Goal: Check status: Check status

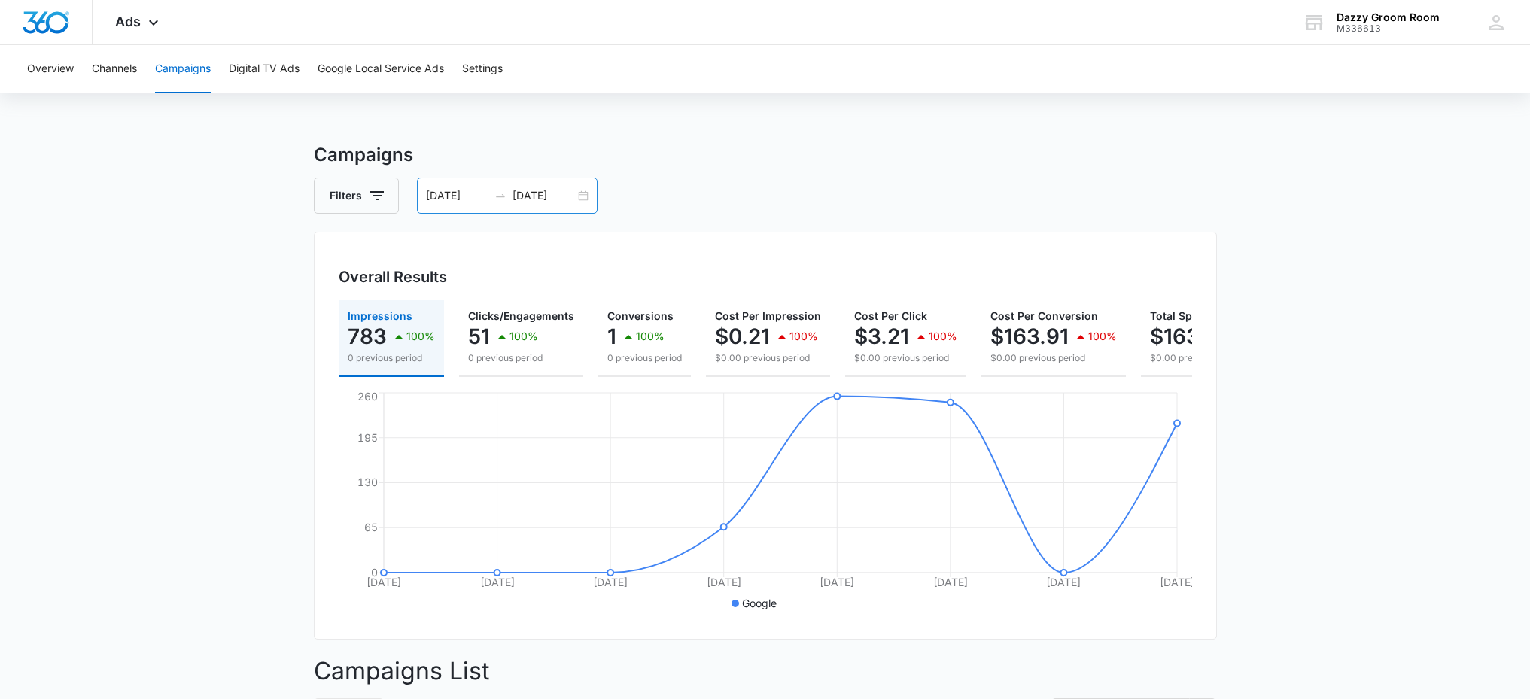
click at [577, 198] on div "[DATE] [DATE]" at bounding box center [507, 196] width 181 height 36
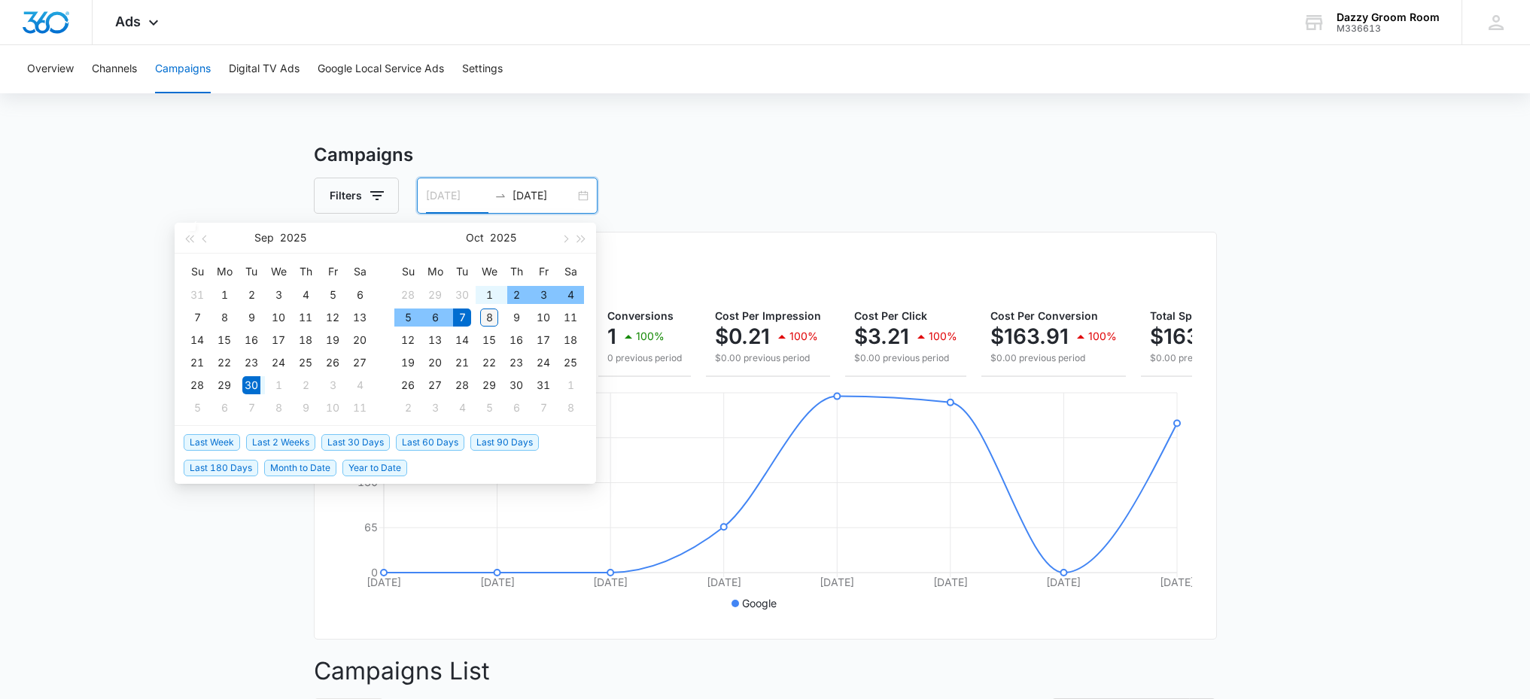
type input "[DATE]"
click at [491, 317] on div "8" at bounding box center [489, 318] width 18 height 18
click at [443, 317] on table "Su Mo Tu We Th Fr Sa 28 29 30 1 2 3 4 5 6 7 8 9 10 11 12 13 14 15 16 17 18 19 2…" at bounding box center [489, 340] width 190 height 160
type input "[DATE]"
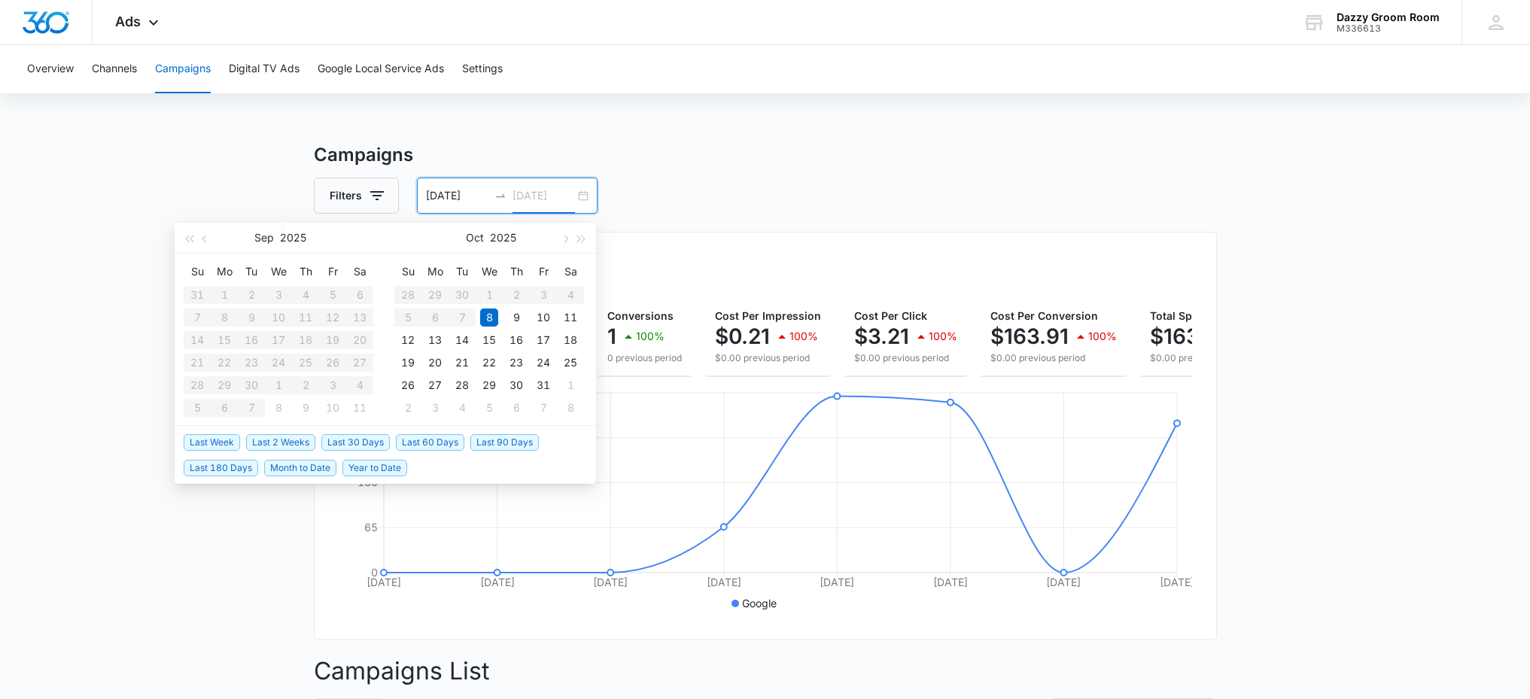
click at [488, 318] on div "8" at bounding box center [489, 318] width 18 height 18
type input "[DATE]"
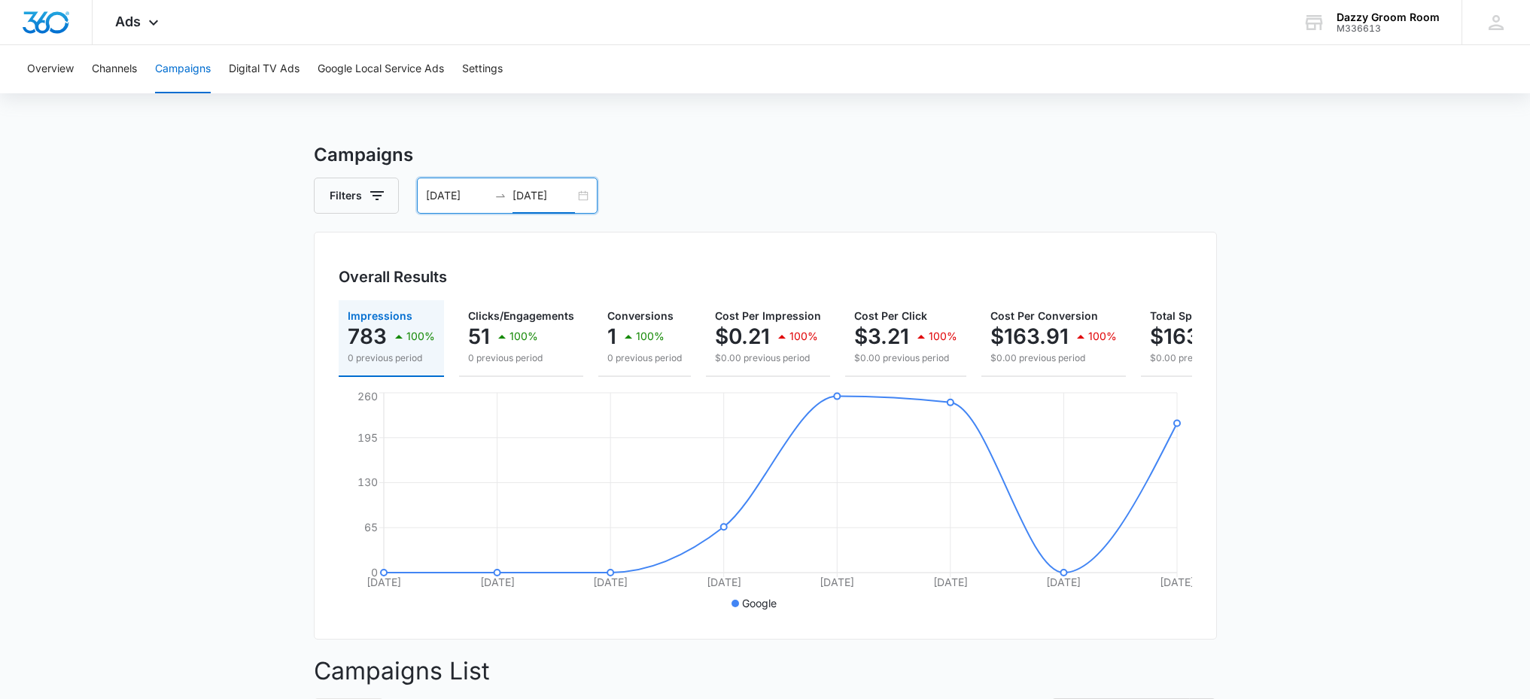
click at [579, 199] on div "[DATE] [DATE]" at bounding box center [507, 196] width 181 height 36
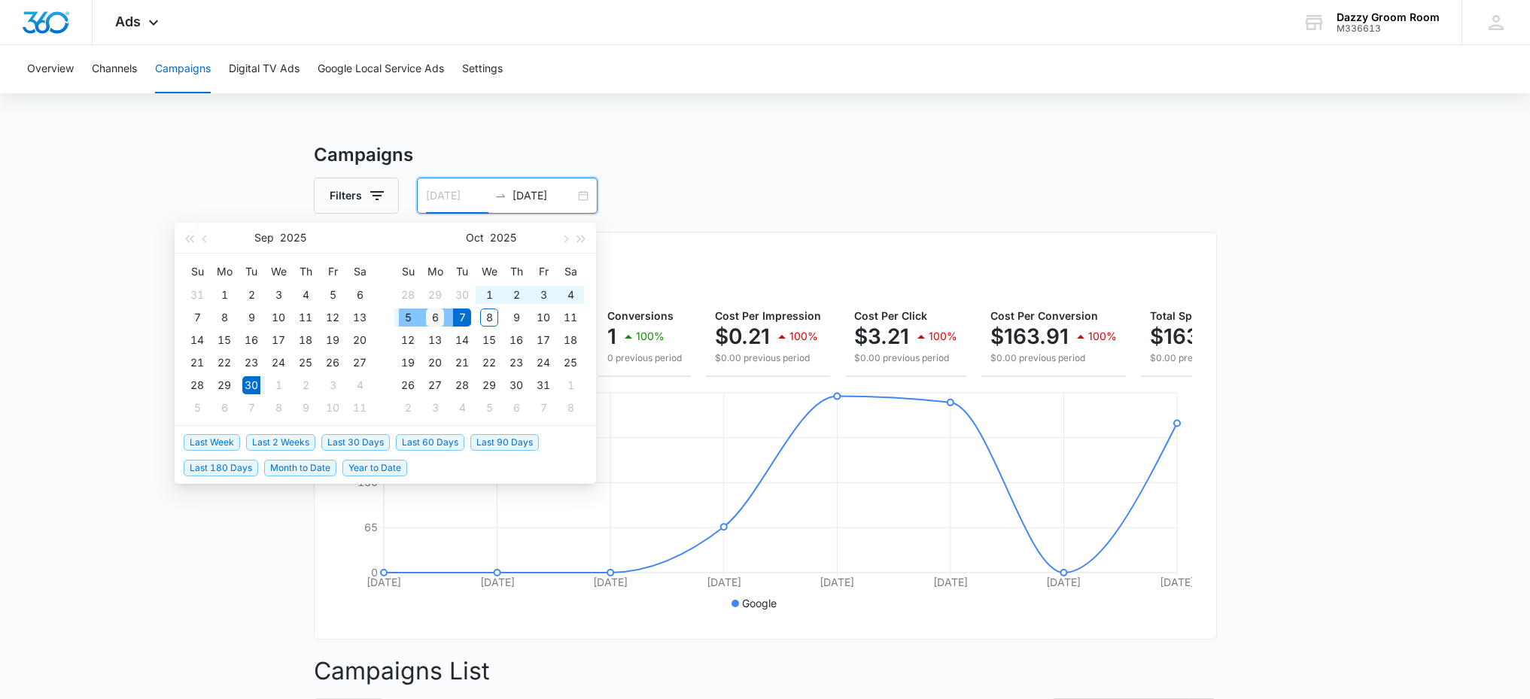
type input "[DATE]"
click at [427, 317] on div "6" at bounding box center [435, 318] width 18 height 18
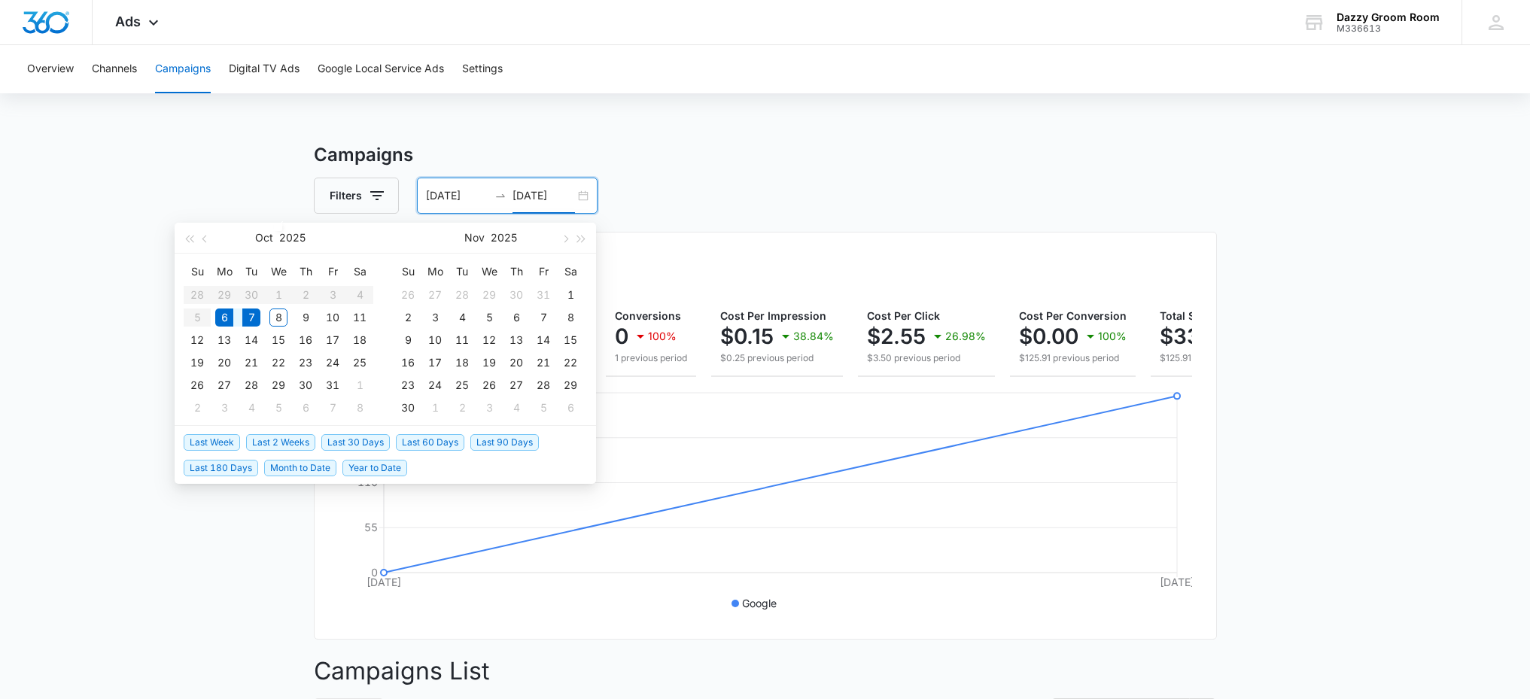
click at [580, 196] on div "[DATE] [DATE]" at bounding box center [507, 196] width 181 height 36
type input "[DATE]"
click at [282, 310] on div "8" at bounding box center [278, 318] width 18 height 18
